Goal: Information Seeking & Learning: Compare options

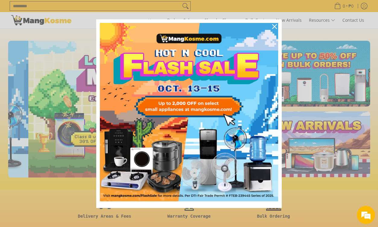
scroll to position [0, 240]
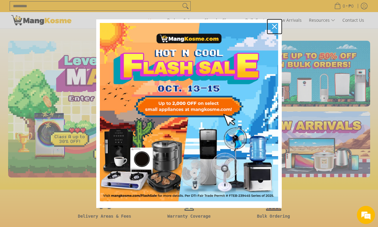
click at [273, 27] on icon "close icon" at bounding box center [274, 26] width 5 height 5
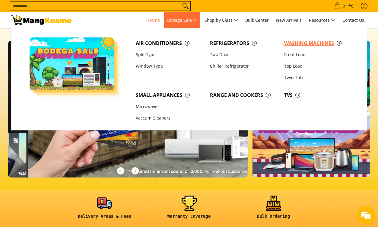
scroll to position [0, 720]
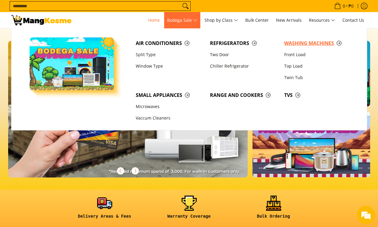
click at [314, 43] on span "Washing Machines" at bounding box center [318, 44] width 68 height 8
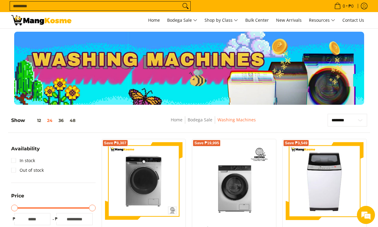
scroll to position [121, 0]
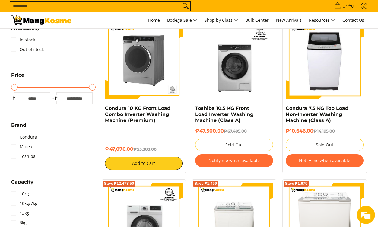
click at [144, 66] on img at bounding box center [144, 60] width 78 height 78
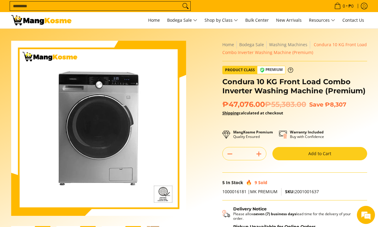
scroll to position [151, 0]
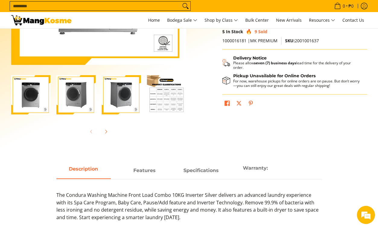
click at [126, 107] on img "Condura 10 KG Front Load Combo Inverter Washing Machine (Premium)-3" at bounding box center [121, 94] width 39 height 39
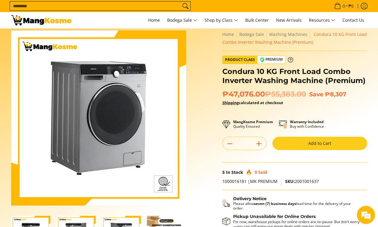
scroll to position [0, 0]
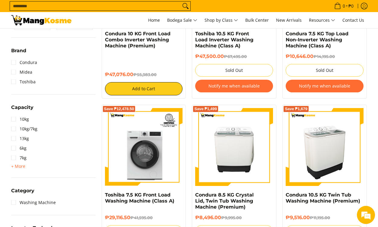
scroll to position [242, 0]
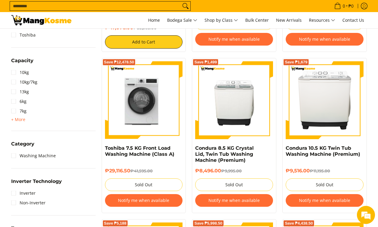
click at [151, 118] on img at bounding box center [144, 100] width 78 height 77
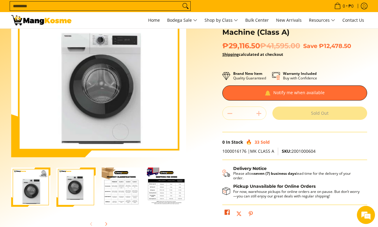
scroll to position [121, 0]
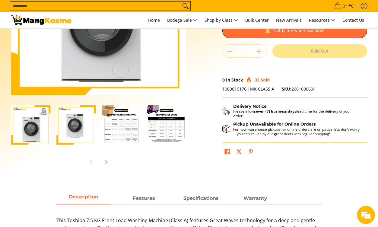
click at [34, 135] on img "Toshiba 7.5 KG Front Load Washing Machine (Class A)-1" at bounding box center [30, 124] width 39 height 39
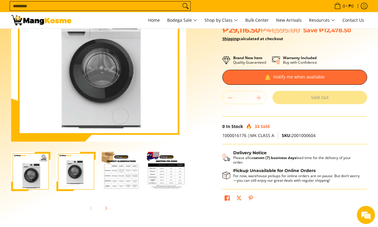
scroll to position [30, 0]
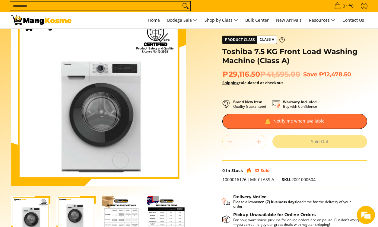
click at [196, 120] on div "Skip to Main Content Enable zoom Disable zoom Enable zoom Disable zoom Enable z…" at bounding box center [189, 140] width 362 height 258
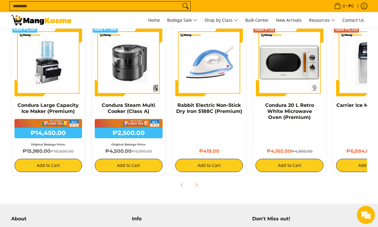
scroll to position [0, 0]
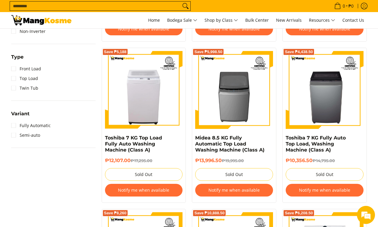
scroll to position [423, 0]
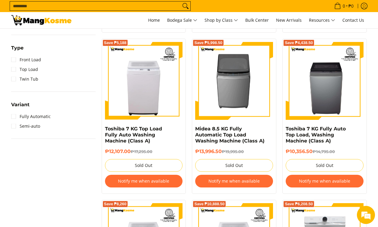
click at [244, 81] on img at bounding box center [234, 81] width 78 height 78
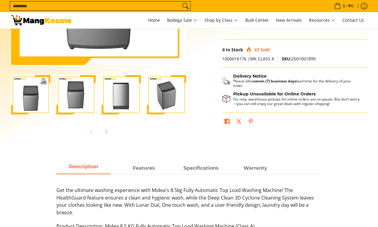
scroll to position [151, 0]
click at [169, 95] on img "Midea 8.5 KG Fully Automatic Top Load Washing Machine (Class A)-4" at bounding box center [166, 94] width 39 height 39
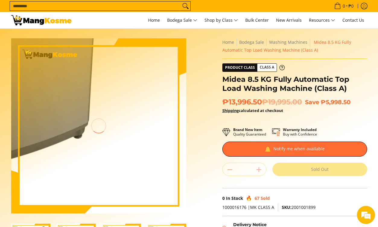
scroll to position [0, 0]
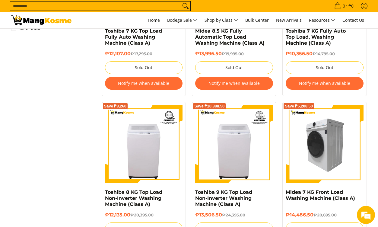
scroll to position [574, 0]
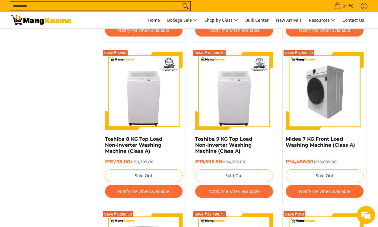
click at [324, 88] on img at bounding box center [325, 91] width 78 height 78
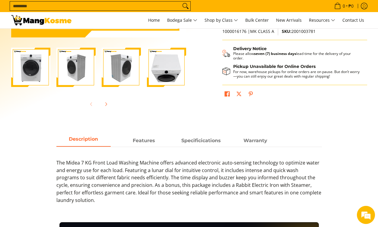
scroll to position [181, 0]
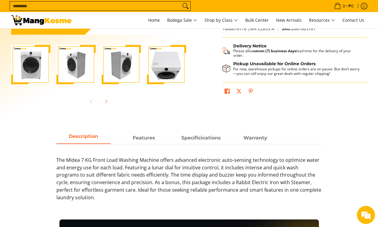
click at [124, 71] on img "Midea 7 KG Front Load Washing Machine (Class A)-3" at bounding box center [121, 64] width 39 height 39
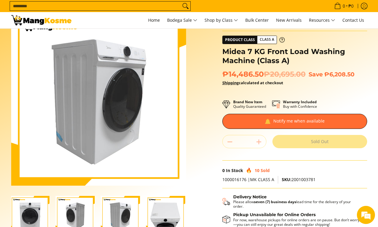
scroll to position [0, 0]
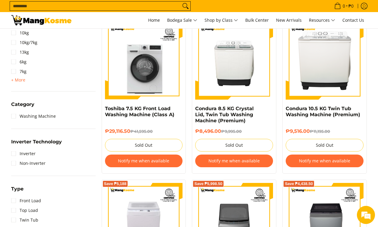
scroll to position [181, 0]
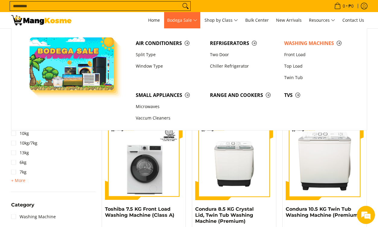
click at [196, 21] on span "Bodega Sale" at bounding box center [182, 21] width 30 height 8
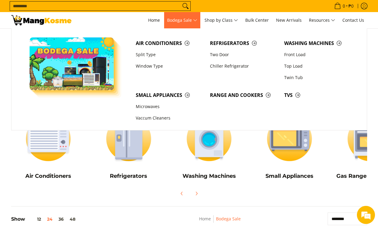
click at [195, 18] on span "Bodega Sale" at bounding box center [182, 21] width 30 height 8
click at [141, 56] on link "Split Type" at bounding box center [170, 54] width 74 height 11
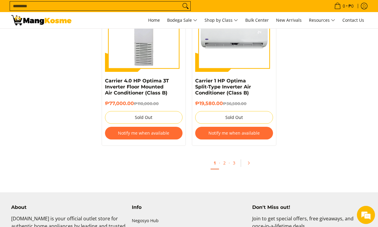
scroll to position [1117, 0]
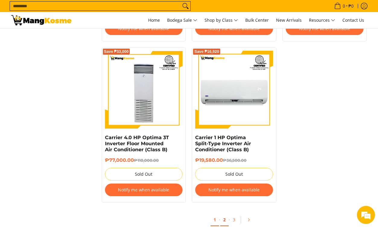
click at [226, 214] on link "2" at bounding box center [224, 220] width 8 height 12
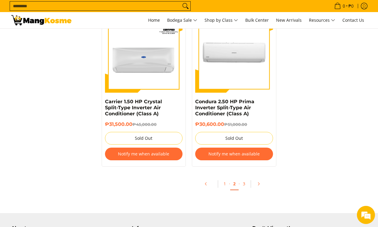
scroll to position [1328, 0]
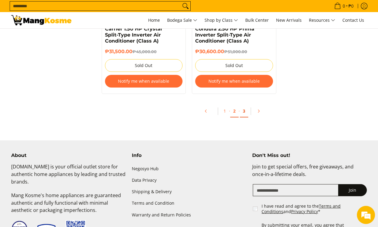
click at [246, 113] on link "3" at bounding box center [244, 111] width 8 height 12
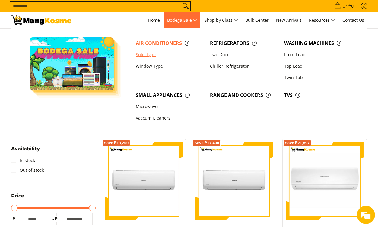
click at [139, 56] on link "Split Type" at bounding box center [170, 54] width 74 height 11
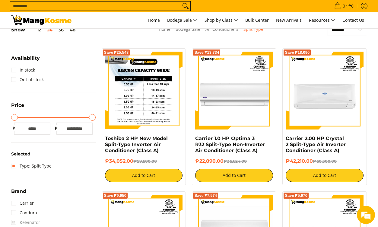
click at [154, 91] on img at bounding box center [144, 91] width 78 height 78
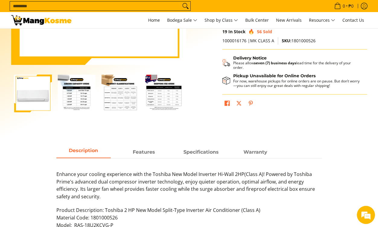
click at [76, 106] on img "Toshiba 2 HP New Model Split-Type Inverter Air Conditioner (Class A)-2" at bounding box center [77, 94] width 38 height 38
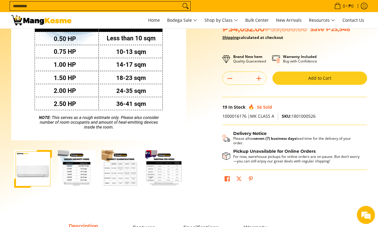
scroll to position [121, 0]
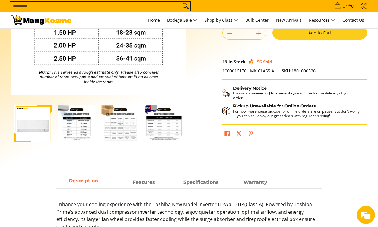
click at [125, 128] on img "Toshiba 2 HP New Model Split-Type Inverter Air Conditioner (Class A)-3" at bounding box center [121, 124] width 38 height 38
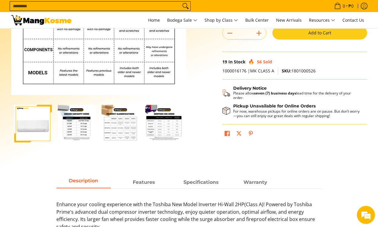
click at [168, 130] on img "mang-kosme-shipping-fee-guide-infographic" at bounding box center [165, 124] width 38 height 38
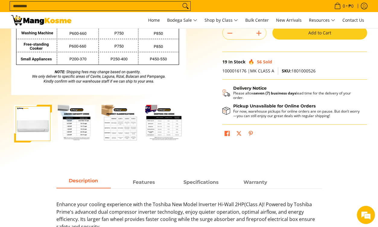
scroll to position [0, 0]
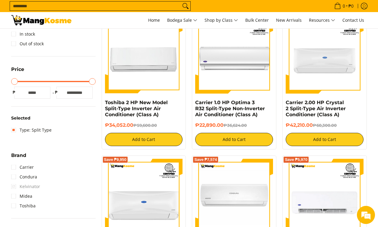
scroll to position [208, 0]
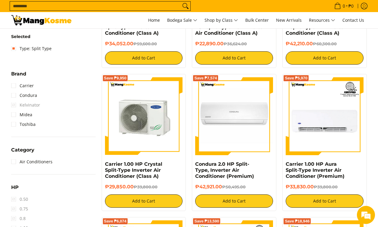
click at [142, 133] on img at bounding box center [144, 116] width 78 height 78
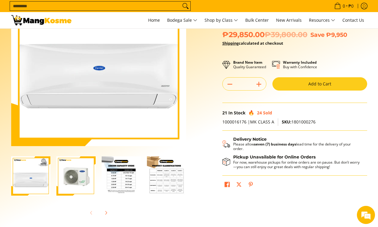
scroll to position [121, 0]
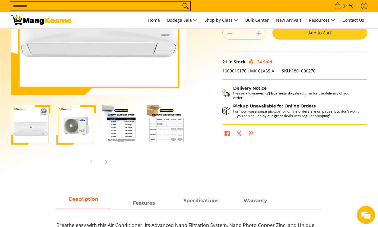
click at [82, 129] on img "Carrier 1.00 HP Crystal Split-Type Inverter Air Conditioner (Class A)-2" at bounding box center [75, 124] width 39 height 39
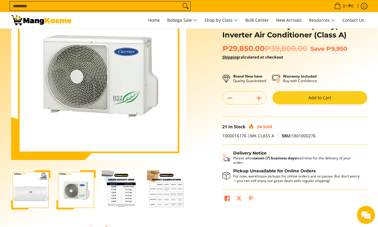
scroll to position [91, 0]
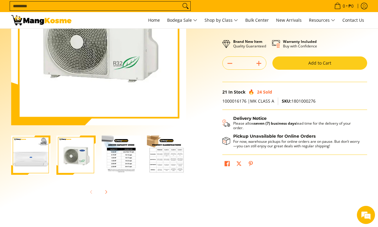
click at [126, 168] on img "Carrier 1.00 HP Crystal Split-Type Inverter Air Conditioner (Class A)-3" at bounding box center [121, 155] width 39 height 39
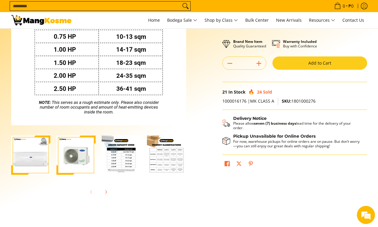
click at [172, 168] on img "Carrier 1.00 HP Crystal Split-Type Inverter Air Conditioner (Class A)-4" at bounding box center [166, 155] width 39 height 39
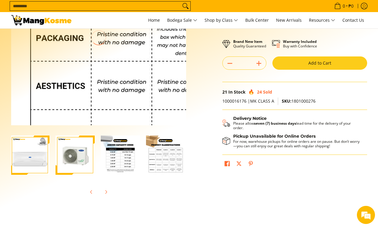
scroll to position [0, 0]
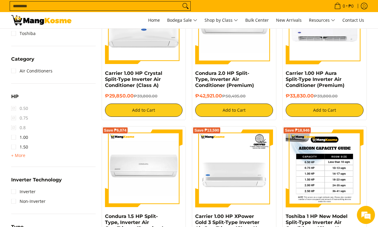
scroll to position [329, 0]
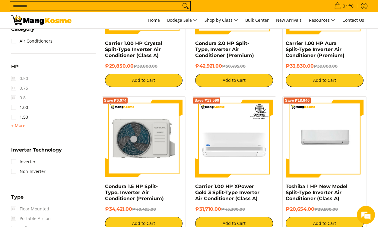
click at [139, 144] on img at bounding box center [144, 139] width 78 height 78
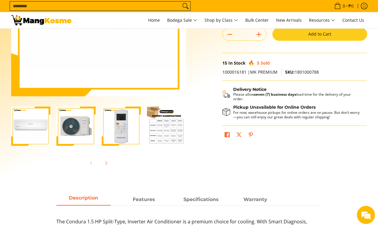
scroll to position [121, 0]
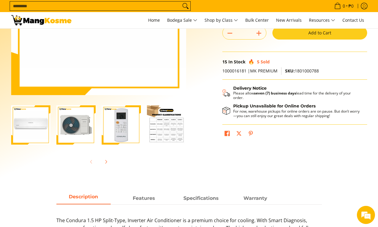
click at [87, 131] on img "Condura 1.5 HP Split-Type, Inverter Air Conditioner (Premium)-2" at bounding box center [75, 124] width 39 height 39
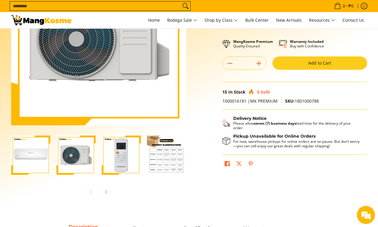
click at [123, 161] on img "Condura 1.5 HP Split-Type, Inverter Air Conditioner (Premium)-3" at bounding box center [121, 155] width 39 height 39
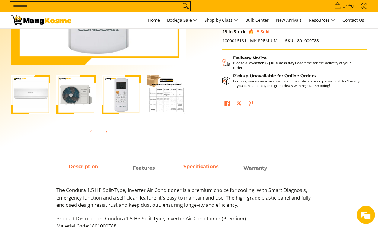
scroll to position [242, 0]
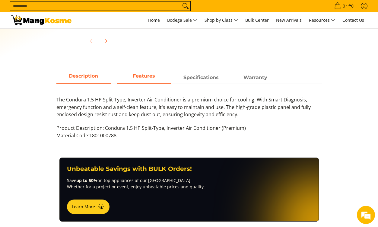
click at [146, 80] on span "Features" at bounding box center [144, 77] width 54 height 11
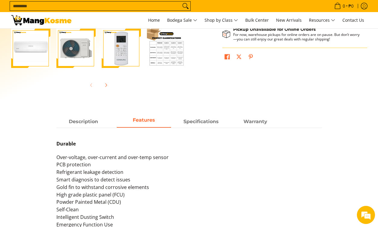
scroll to position [211, 0]
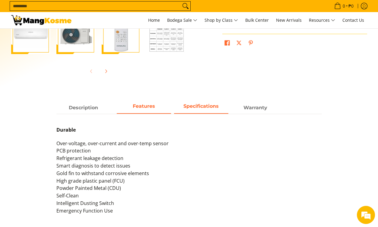
click at [197, 108] on strong "Specifications" at bounding box center [201, 106] width 35 height 6
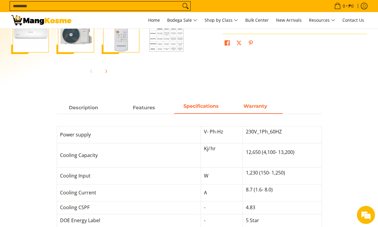
click at [253, 103] on span "Warranty" at bounding box center [256, 107] width 54 height 11
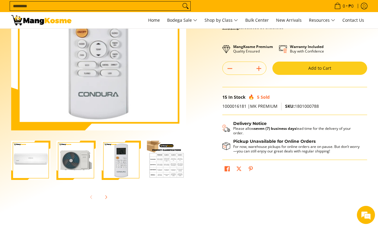
scroll to position [0, 0]
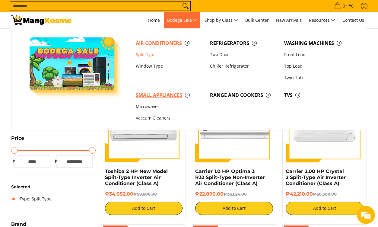
click at [169, 96] on span "Small Appliances" at bounding box center [170, 95] width 68 height 8
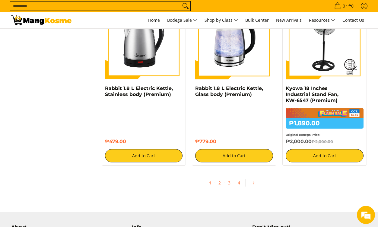
scroll to position [1238, 0]
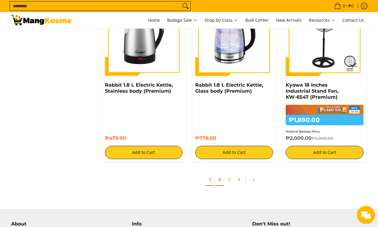
click at [219, 180] on link "2" at bounding box center [220, 180] width 8 height 12
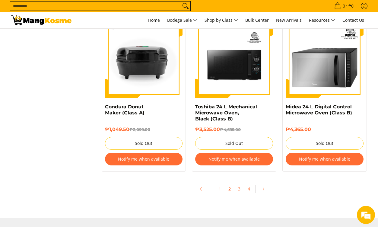
scroll to position [1268, 0]
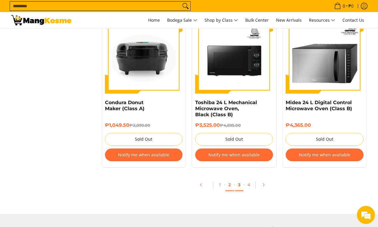
click at [238, 184] on link "3" at bounding box center [239, 185] width 8 height 12
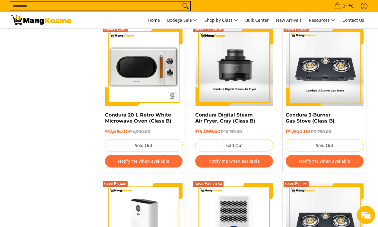
scroll to position [906, 0]
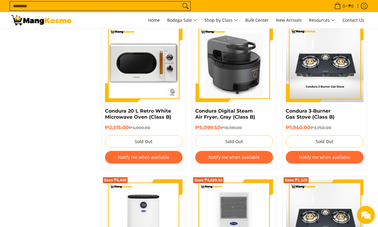
click at [237, 63] on img at bounding box center [234, 63] width 78 height 78
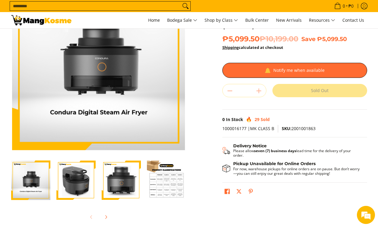
scroll to position [151, 0]
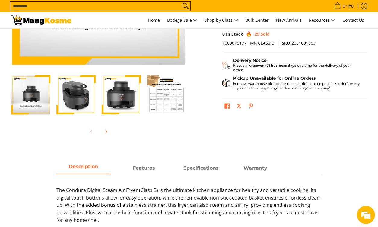
click at [74, 103] on img "condura-digital-steam-air-fryer-with-frame-right-side-view-mang-kosme" at bounding box center [75, 94] width 39 height 39
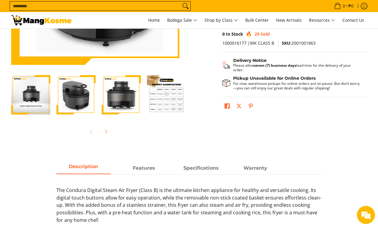
scroll to position [30, 0]
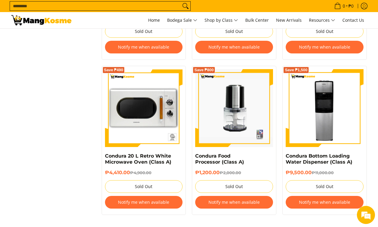
scroll to position [1208, 0]
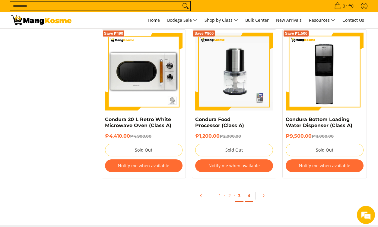
click at [250, 196] on link "4" at bounding box center [249, 196] width 8 height 12
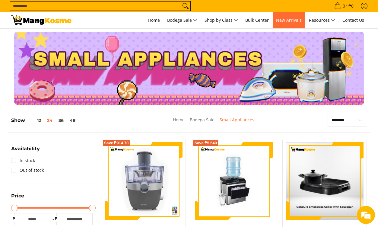
click at [283, 19] on span "New Arrivals" at bounding box center [289, 20] width 26 height 6
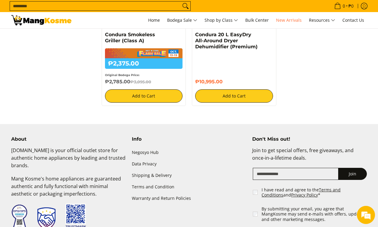
scroll to position [1268, 0]
